Goal: Understand site structure: Grasp the organization and layout of the website

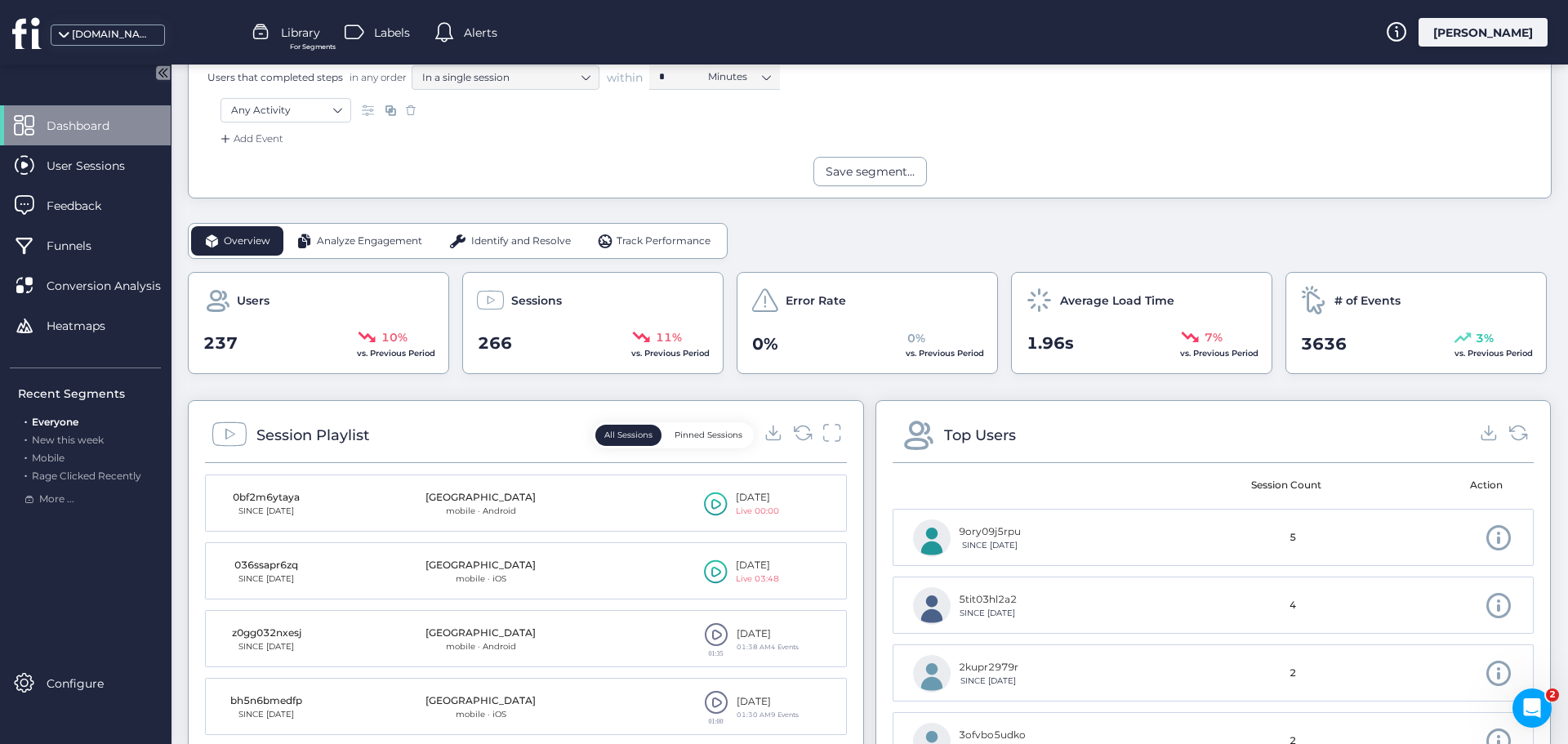
scroll to position [245, 0]
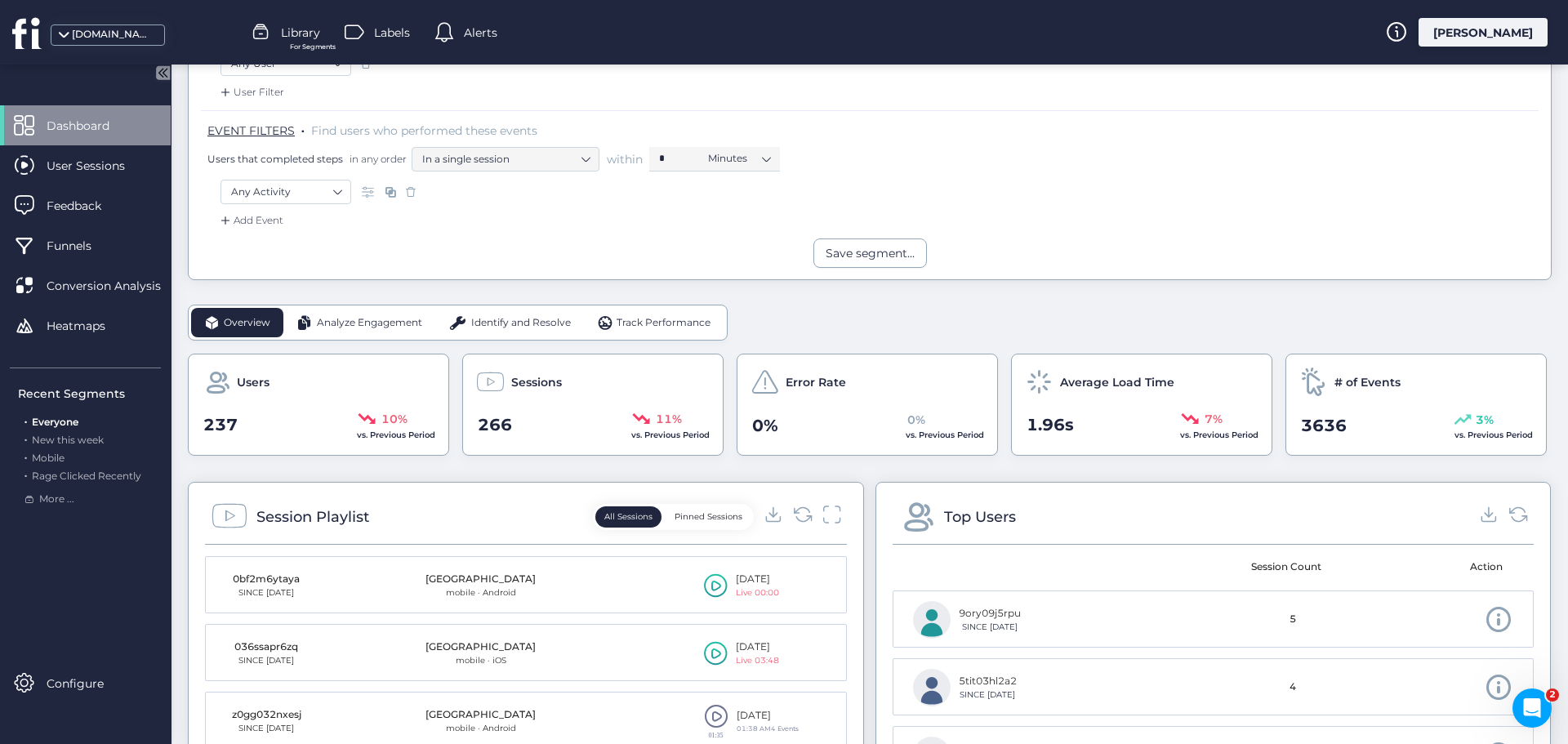
click at [343, 318] on span "Analyze Engagement" at bounding box center [369, 323] width 106 height 15
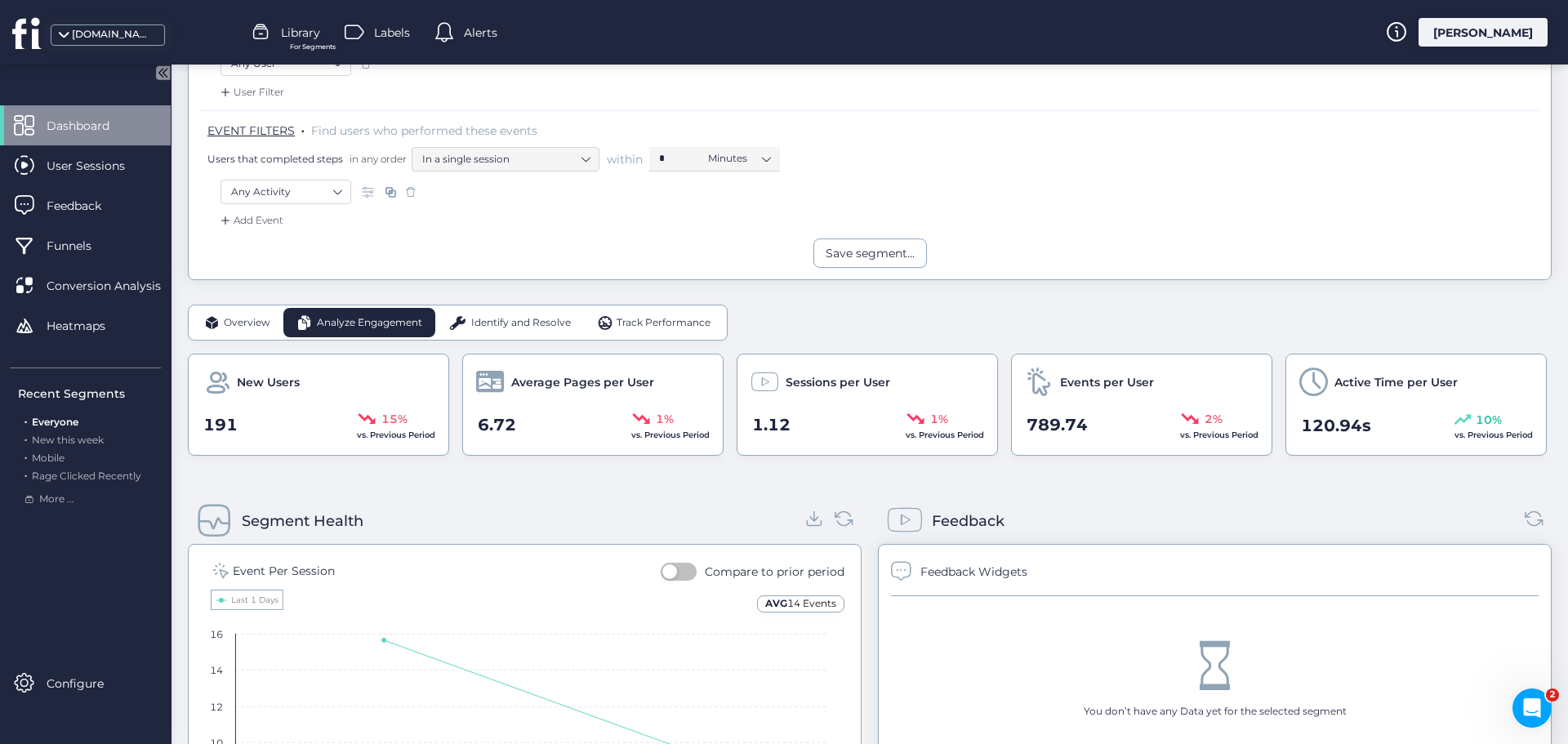
click at [507, 313] on div "Identify and Resolve" at bounding box center [510, 323] width 149 height 30
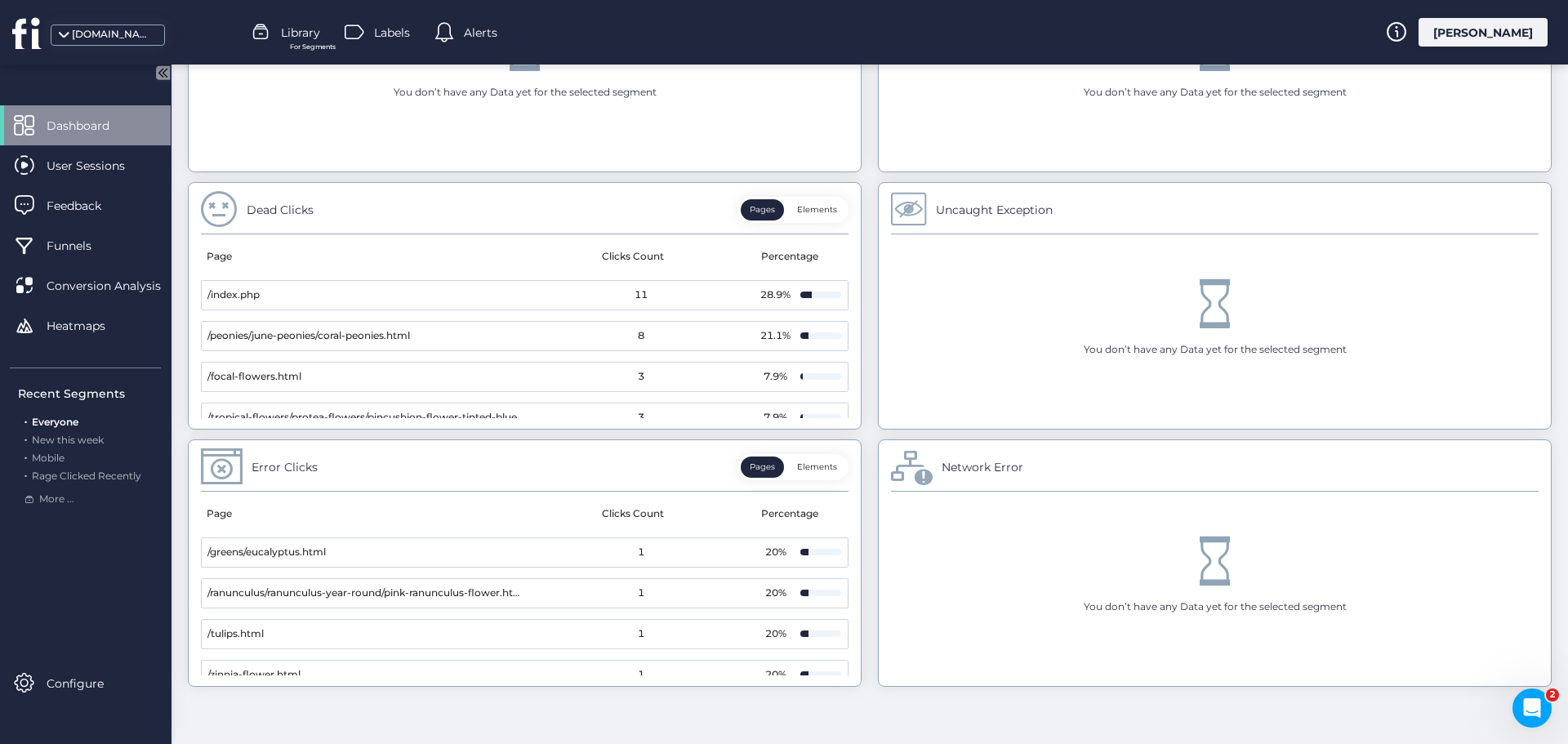
scroll to position [292, 0]
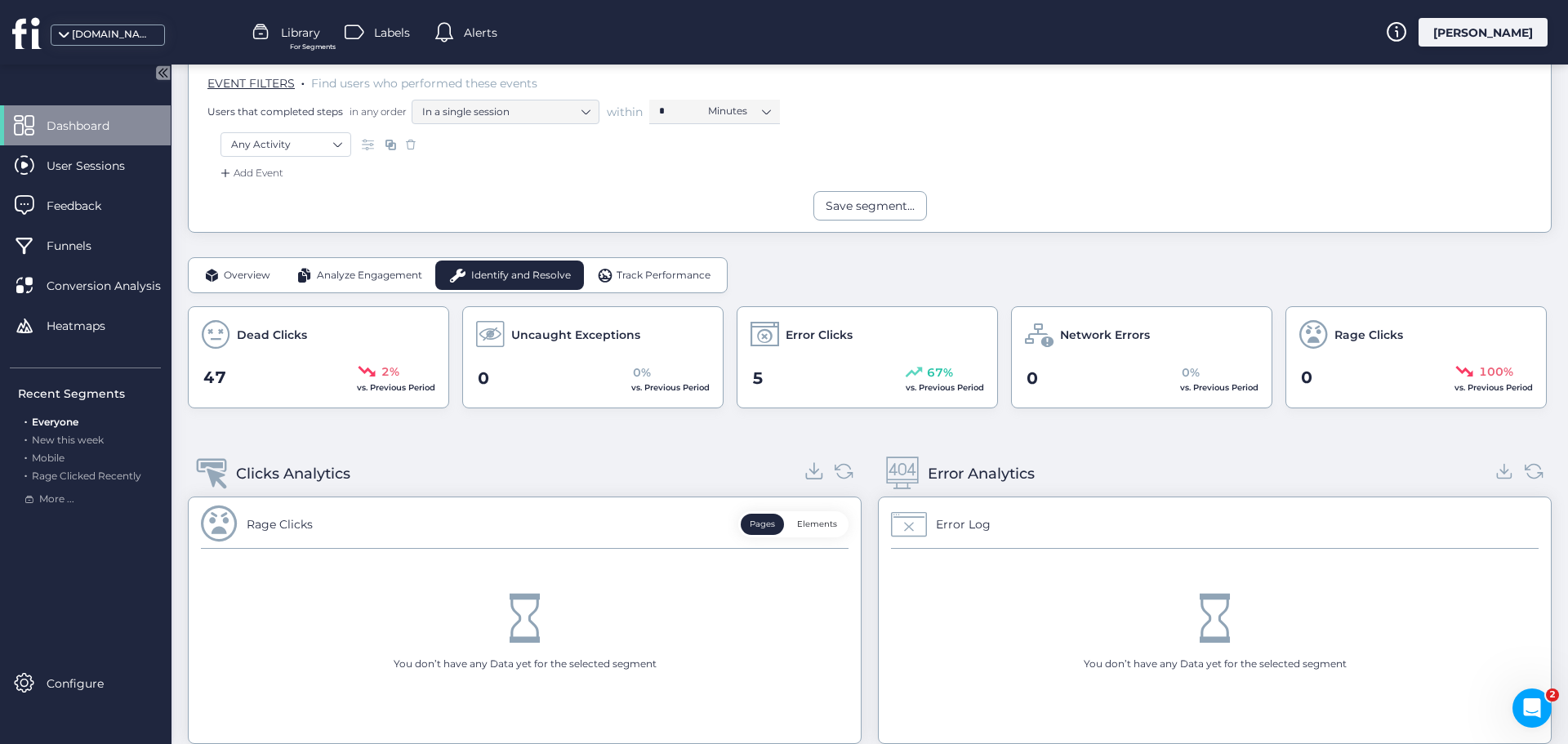
click at [814, 478] on icon at bounding box center [815, 471] width 22 height 22
click at [649, 275] on span "Track Performance" at bounding box center [663, 275] width 94 height 15
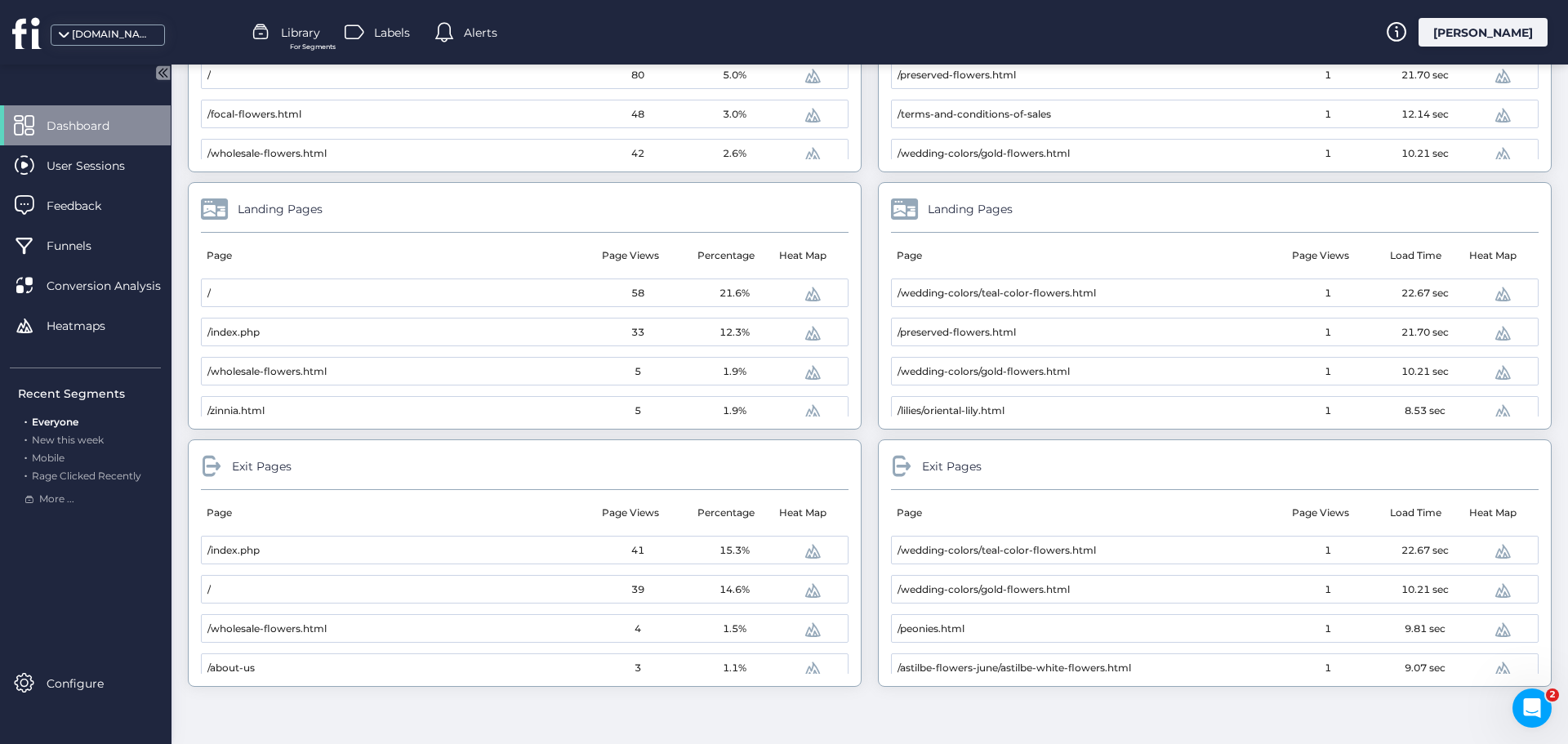
scroll to position [410, 0]
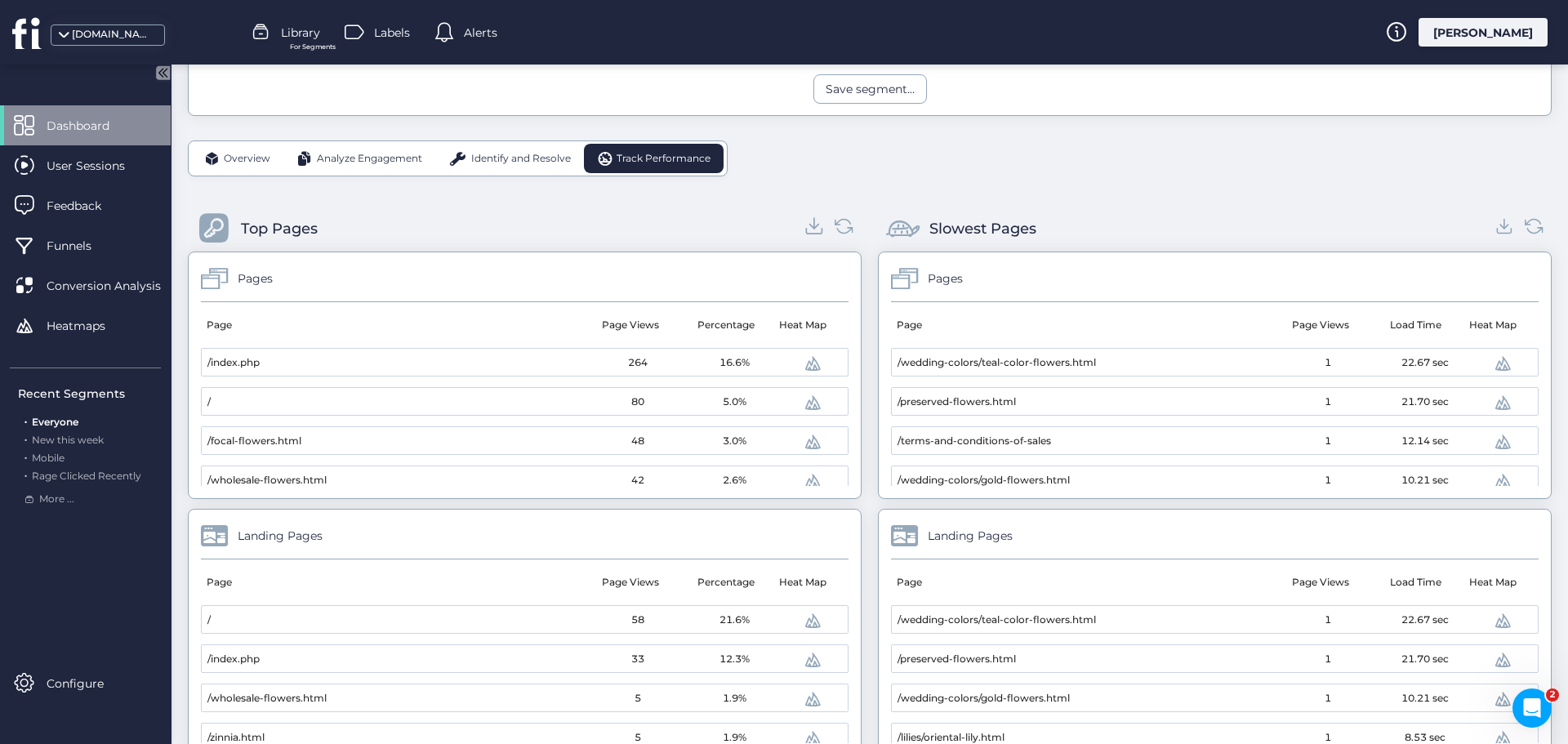
click at [806, 225] on icon at bounding box center [815, 225] width 22 height 22
click at [1495, 228] on icon at bounding box center [1505, 225] width 22 height 22
